Goal: Information Seeking & Learning: Learn about a topic

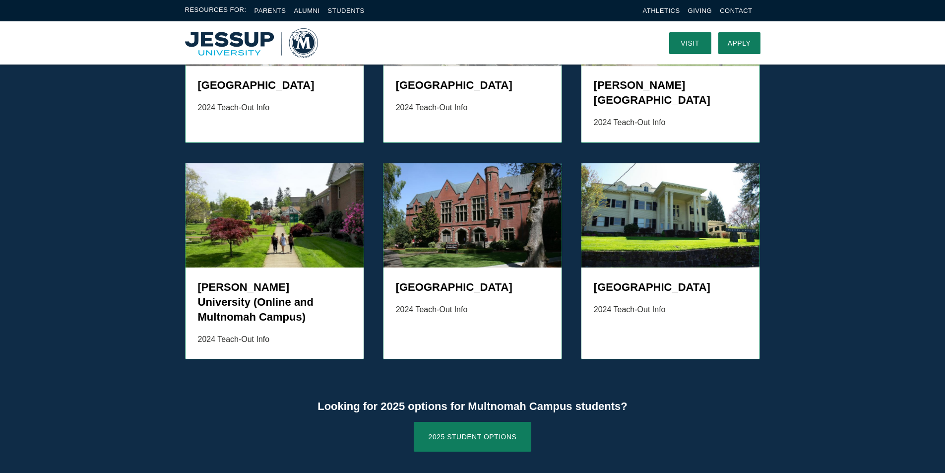
scroll to position [992, 0]
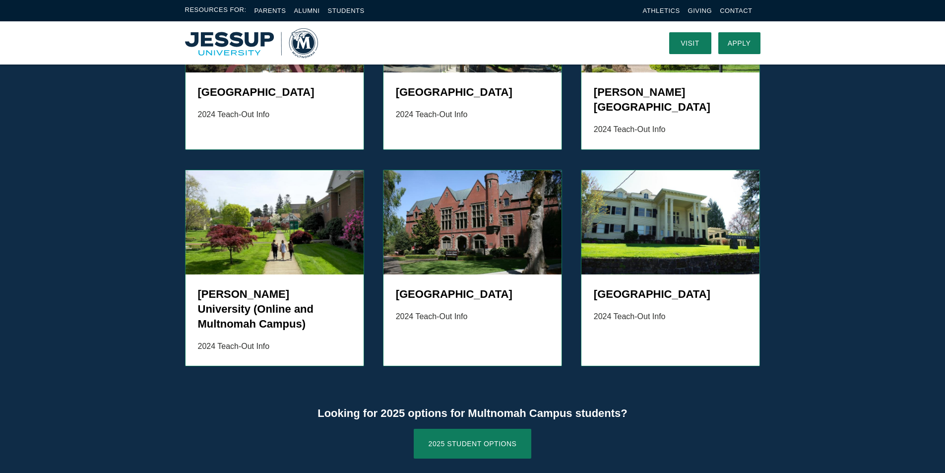
drag, startPoint x: 836, startPoint y: 343, endPoint x: 812, endPoint y: 395, distance: 57.3
click at [813, 395] on div "[GEOGRAPHIC_DATA] 2024 Teach-Out Info [GEOGRAPHIC_DATA] 2024 Teach-Out Info [PE…" at bounding box center [472, 177] width 945 height 458
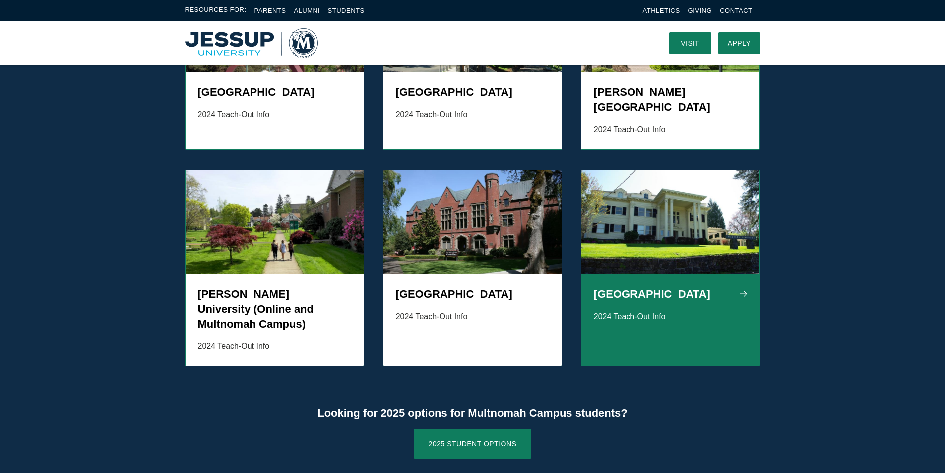
click at [693, 245] on img "Grid" at bounding box center [670, 222] width 179 height 104
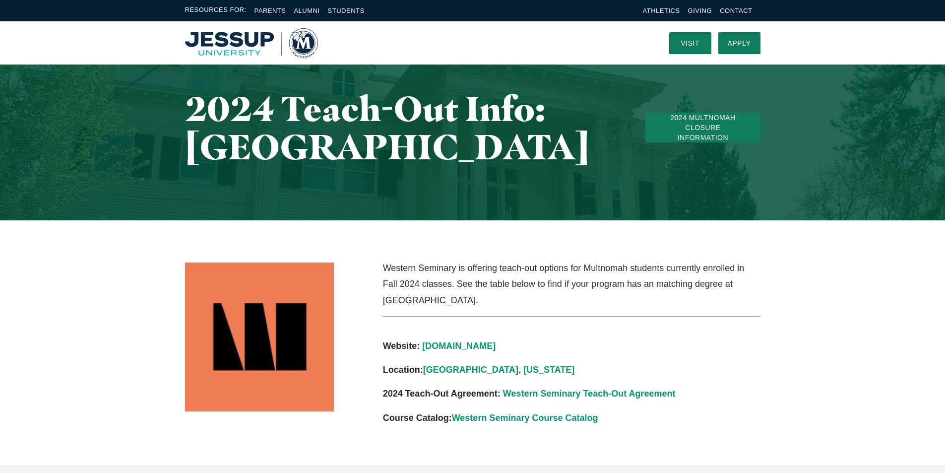
scroll to position [50, 0]
